Goal: Task Accomplishment & Management: Use online tool/utility

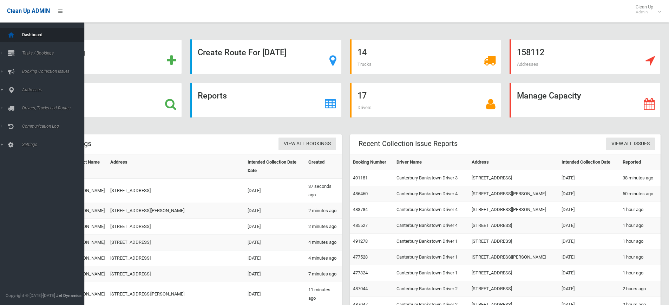
click at [8, 31] on icon at bounding box center [11, 35] width 8 height 14
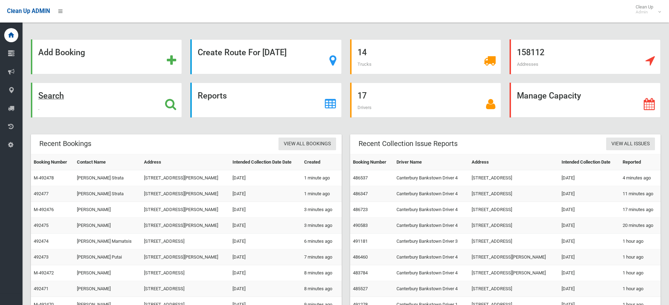
click at [80, 106] on div "Search" at bounding box center [106, 100] width 151 height 35
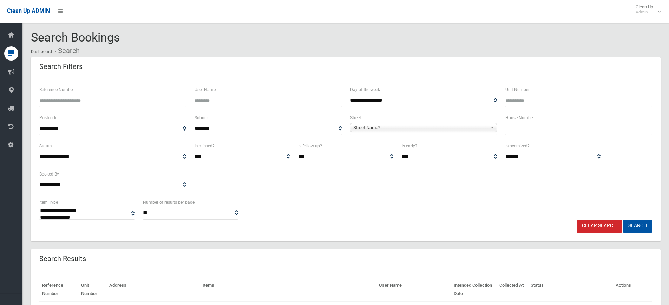
select select
click at [102, 104] on input "Reference Number" at bounding box center [112, 100] width 147 height 13
type input "******"
click at [623, 219] on button "Search" at bounding box center [637, 225] width 29 height 13
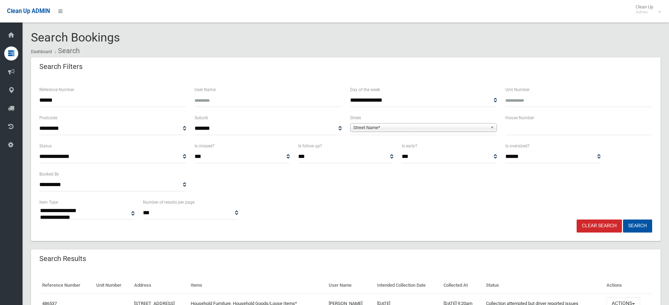
select select
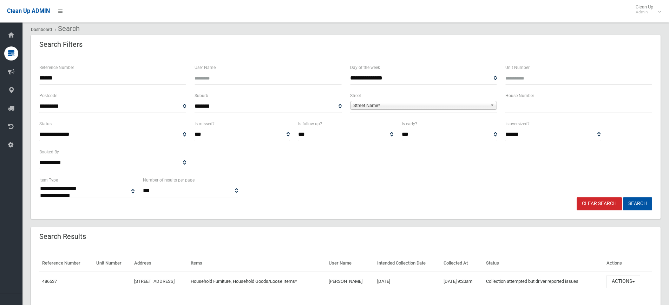
scroll to position [43, 0]
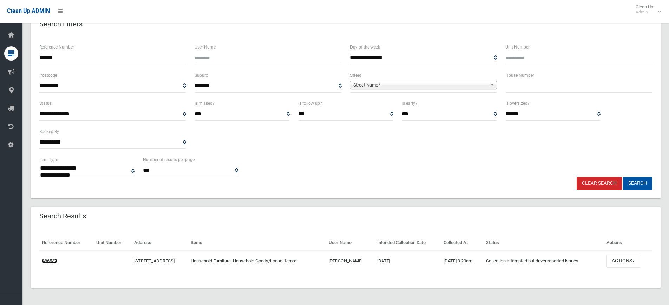
click at [49, 258] on link "486537" at bounding box center [49, 260] width 15 height 5
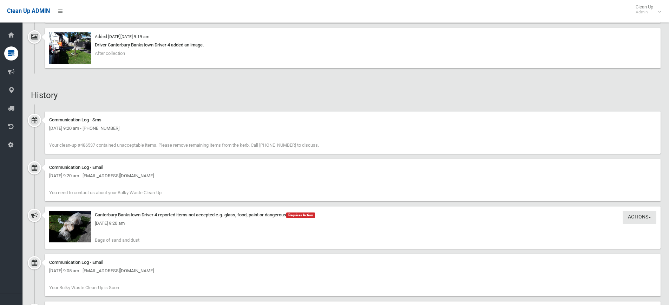
scroll to position [562, 0]
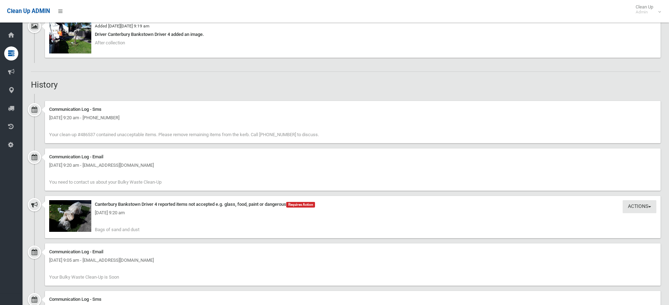
click at [59, 215] on div "[DATE] 9:20 am" at bounding box center [353, 212] width 608 height 8
click at [78, 218] on img at bounding box center [70, 216] width 42 height 32
click at [71, 211] on div "[DATE] 9:20 am" at bounding box center [353, 212] width 608 height 8
click at [88, 37] on img at bounding box center [70, 38] width 42 height 32
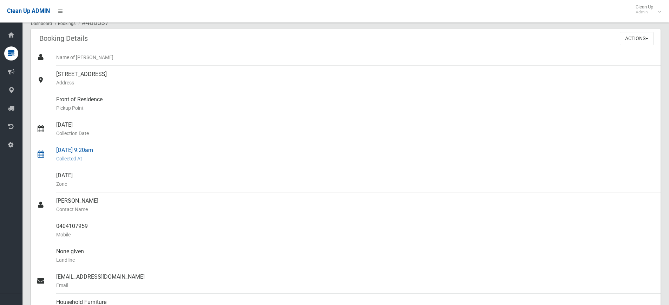
scroll to position [0, 0]
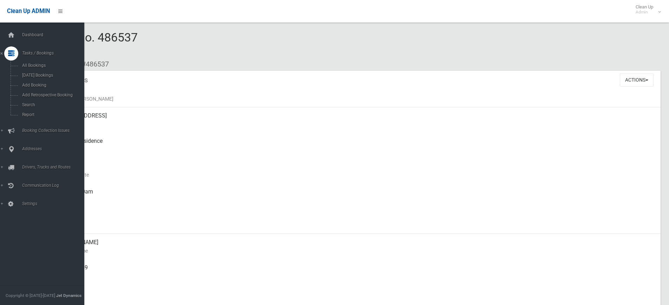
click at [8, 25] on div "Dashboard Tasks / Bookings All Bookings Today's Bookings Add Booking Add Retros…" at bounding box center [45, 163] width 90 height 282
click at [37, 33] on span "Dashboard" at bounding box center [55, 34] width 70 height 5
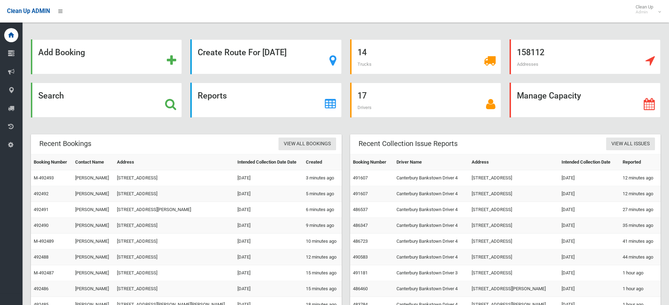
click at [132, 95] on div "Search" at bounding box center [106, 100] width 151 height 35
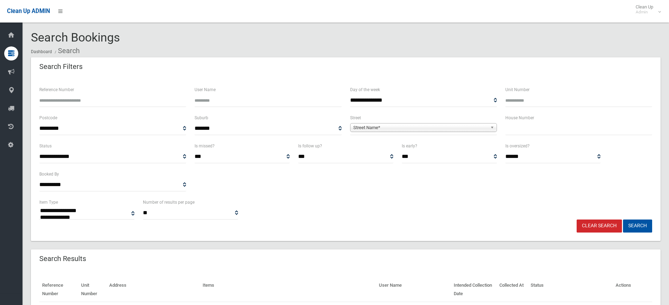
select select
click at [529, 134] on input "text" at bounding box center [579, 128] width 147 height 13
type input "**"
click at [442, 133] on span "**********" at bounding box center [423, 128] width 147 height 13
click at [435, 121] on div "**********" at bounding box center [423, 124] width 147 height 21
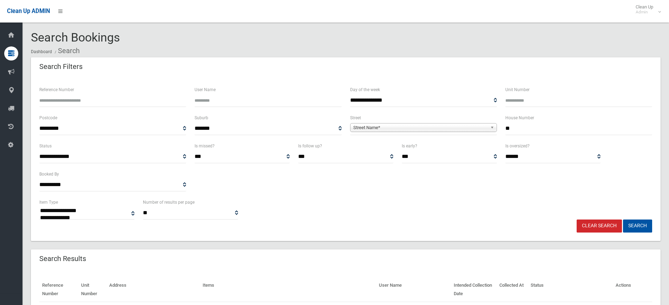
click at [426, 130] on span "Street Name*" at bounding box center [421, 127] width 134 height 8
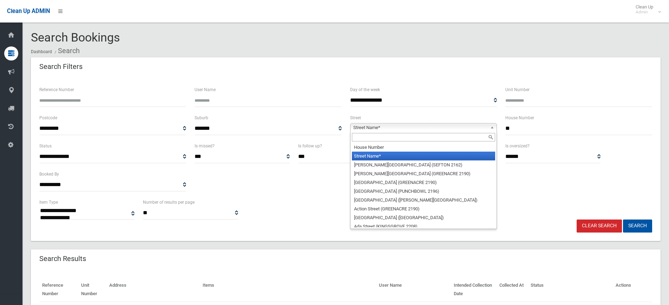
type input "*"
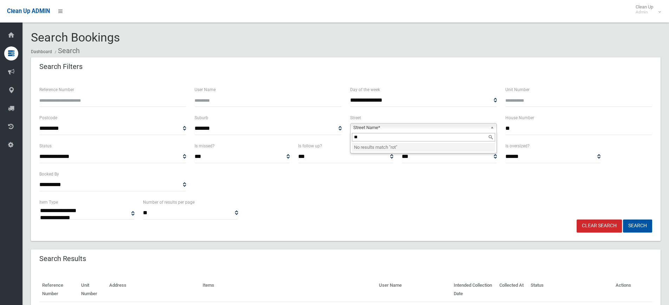
type input "*"
type input "****"
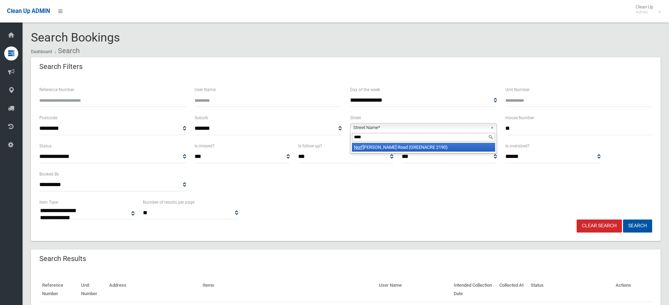
click at [382, 149] on li "Norf olk Road (GREENACRE 2190)" at bounding box center [423, 147] width 143 height 9
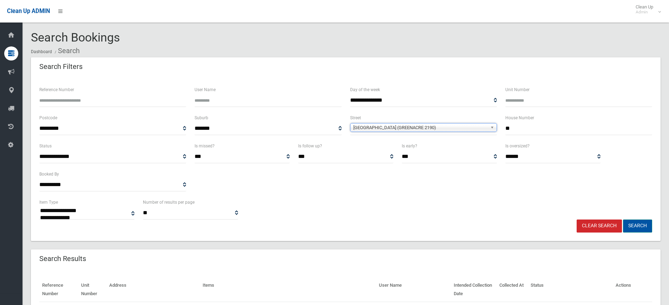
click at [630, 224] on button "Search" at bounding box center [637, 225] width 29 height 13
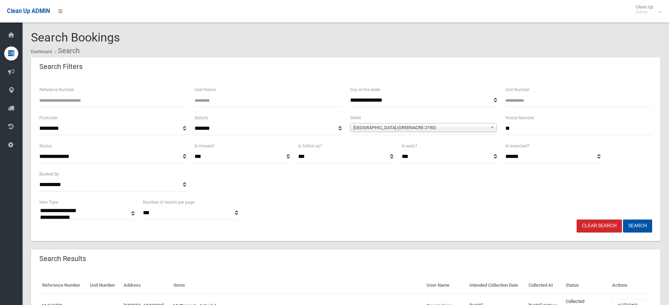
select select
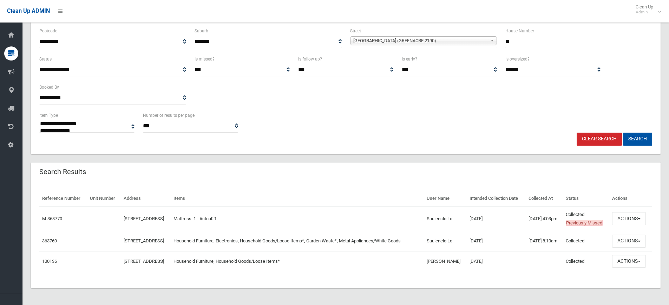
scroll to position [105, 0]
click at [627, 240] on button "Actions" at bounding box center [630, 240] width 34 height 13
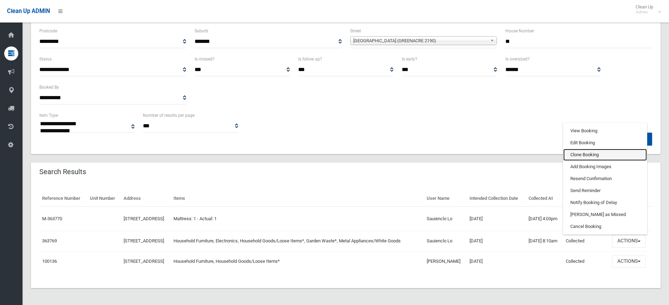
click at [599, 153] on link "Clone Booking" at bounding box center [606, 155] width 84 height 12
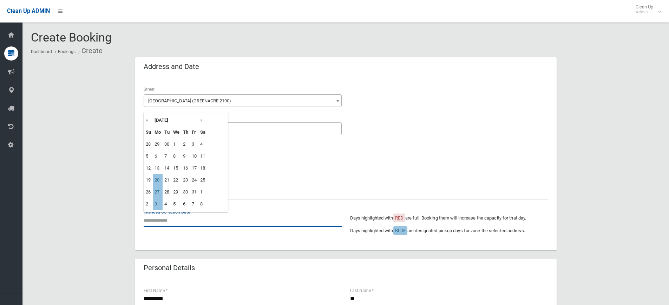
click at [161, 224] on input "text" at bounding box center [243, 220] width 198 height 13
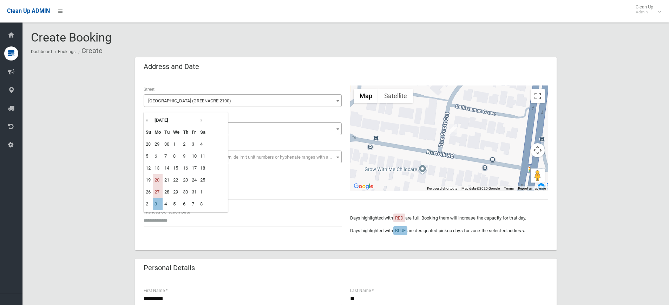
click at [155, 204] on td "3" at bounding box center [158, 204] width 10 height 12
type input "**********"
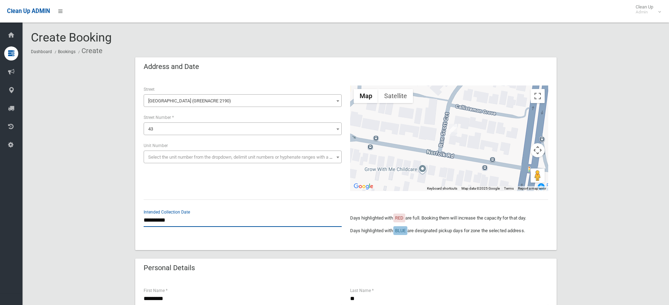
click at [157, 217] on input "**********" at bounding box center [243, 220] width 198 height 13
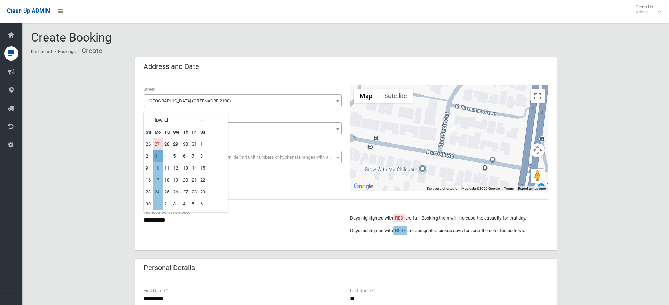
click at [156, 156] on td "3" at bounding box center [158, 156] width 10 height 12
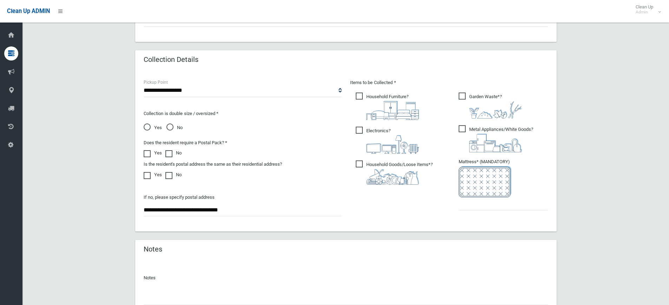
scroll to position [351, 0]
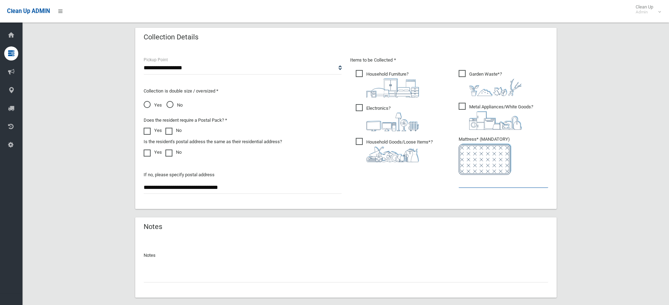
click at [498, 179] on input "text" at bounding box center [504, 181] width 90 height 13
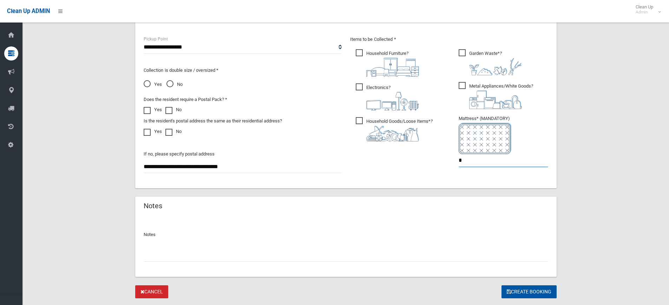
scroll to position [391, 0]
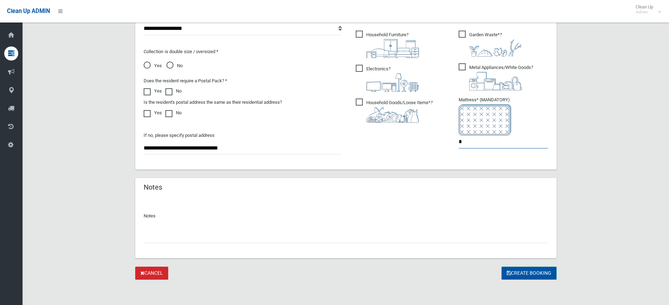
type input "*"
click at [537, 278] on button "Create Booking" at bounding box center [529, 272] width 55 height 13
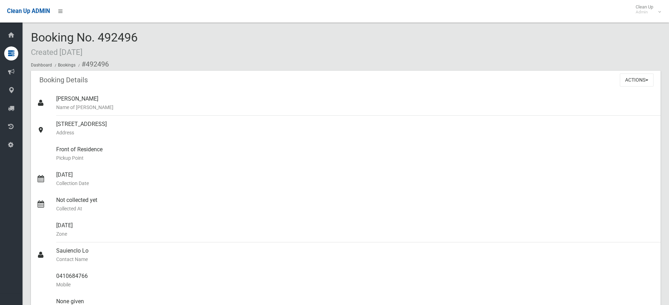
drag, startPoint x: 163, startPoint y: 33, endPoint x: 98, endPoint y: 38, distance: 64.5
click at [98, 38] on div "Booking No. 492496 Created [DATE] Dashboard Bookings #492496" at bounding box center [346, 51] width 630 height 40
click at [341, 280] on small "Mobile" at bounding box center [355, 284] width 599 height 8
drag, startPoint x: 148, startPoint y: 37, endPoint x: 56, endPoint y: 13, distance: 94.6
click at [56, 13] on body "Clean Up ADMIN Clean Up Admin Logout Booking No. 492496 Created [DATE] Dashboar…" at bounding box center [334, 152] width 669 height 305
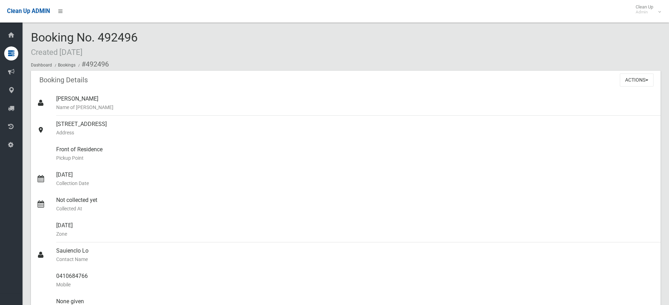
click at [144, 38] on div "Booking No. 492496 Created 13/10/2025 Dashboard Bookings #492496" at bounding box center [346, 51] width 630 height 40
click at [247, 288] on small "Mobile" at bounding box center [355, 284] width 599 height 8
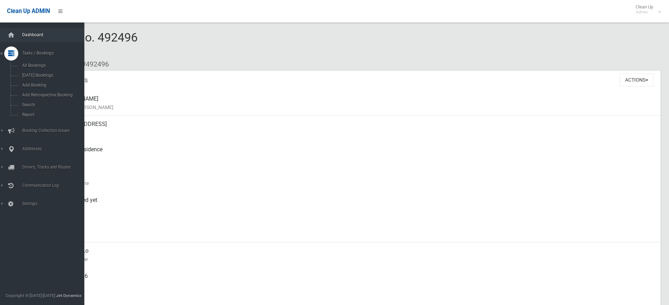
click at [19, 32] on link "Dashboard" at bounding box center [45, 35] width 90 height 14
